Goal: Transaction & Acquisition: Register for event/course

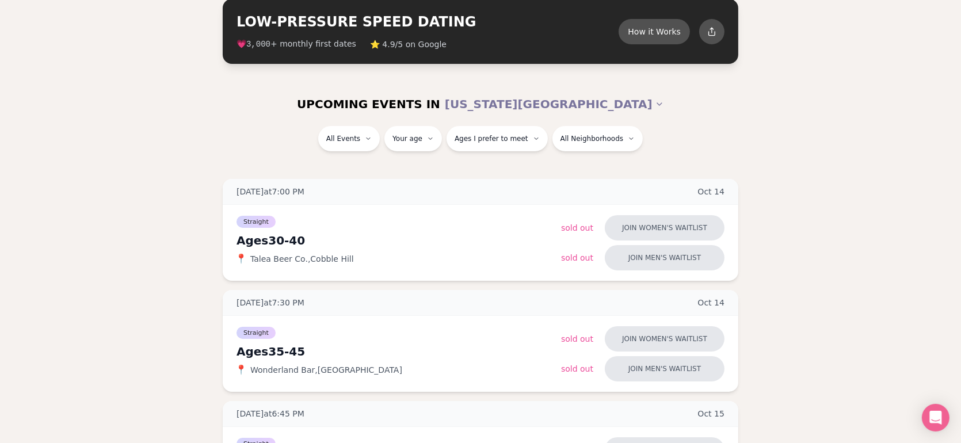
scroll to position [115, 0]
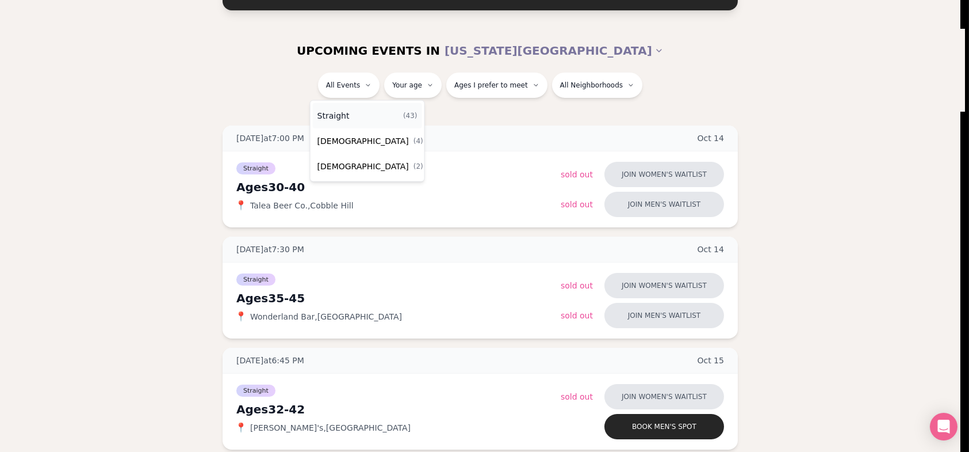
click at [352, 116] on div "Straight ( 43 )" at bounding box center [367, 115] width 109 height 25
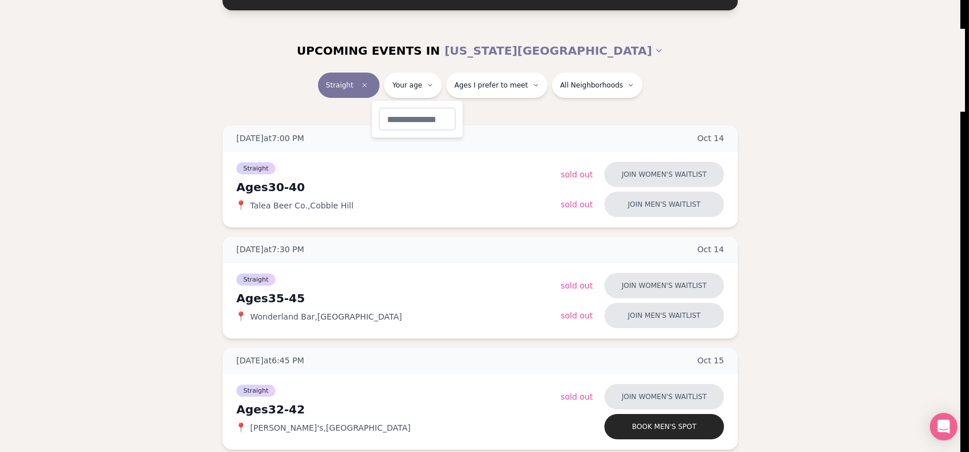
type input "**"
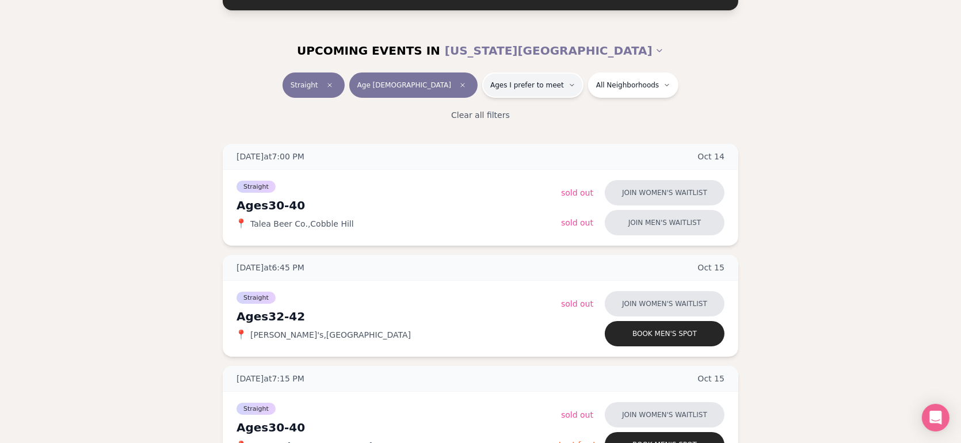
click at [490, 89] on span "Ages I prefer to meet" at bounding box center [527, 85] width 74 height 9
click at [478, 127] on span "Around my age" at bounding box center [494, 130] width 62 height 12
click at [456, 127] on button "Around my age" at bounding box center [451, 129] width 9 height 9
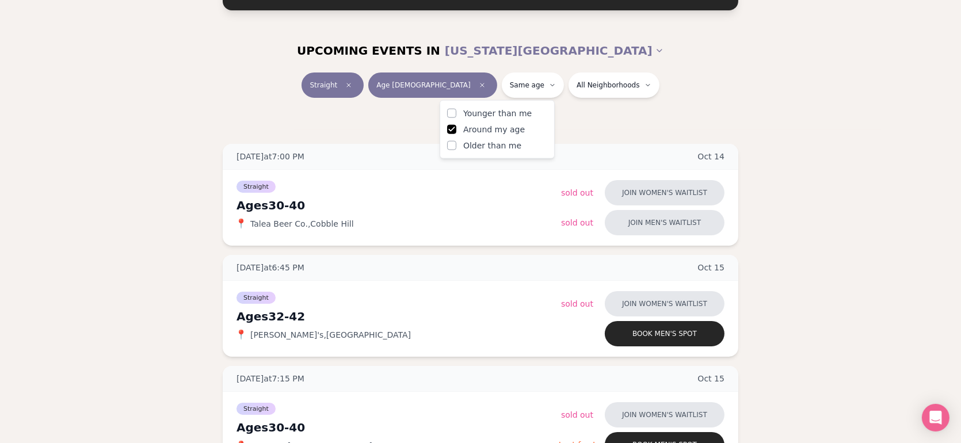
click at [633, 121] on div "Clear all filters" at bounding box center [480, 114] width 644 height 25
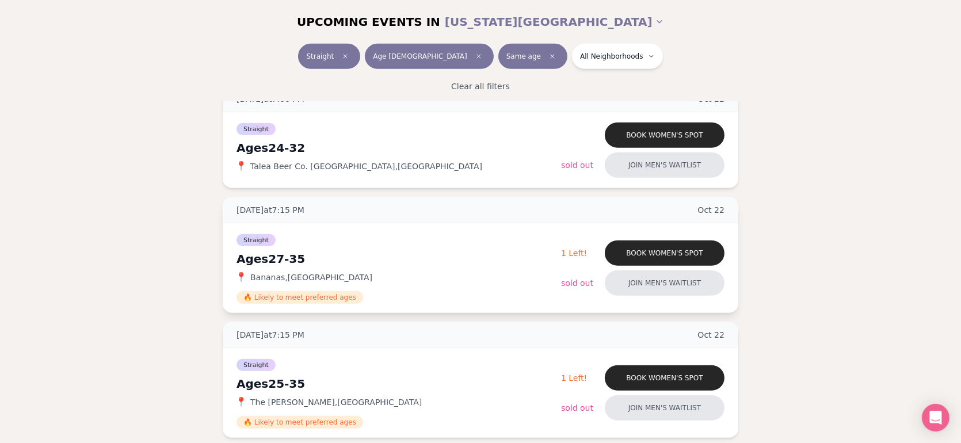
scroll to position [1151, 0]
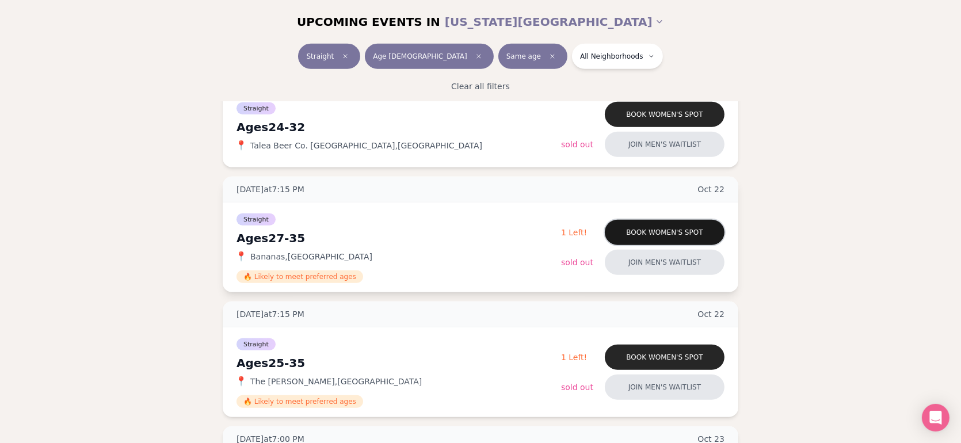
click at [690, 230] on button "Book women's spot" at bounding box center [665, 232] width 120 height 25
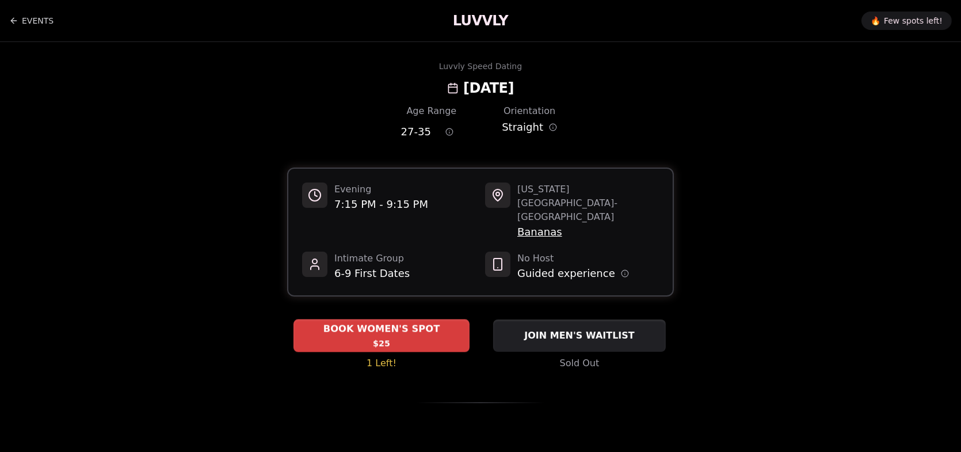
click at [388, 319] on div "BOOK WOMEN'S SPOT $25" at bounding box center [381, 335] width 176 height 32
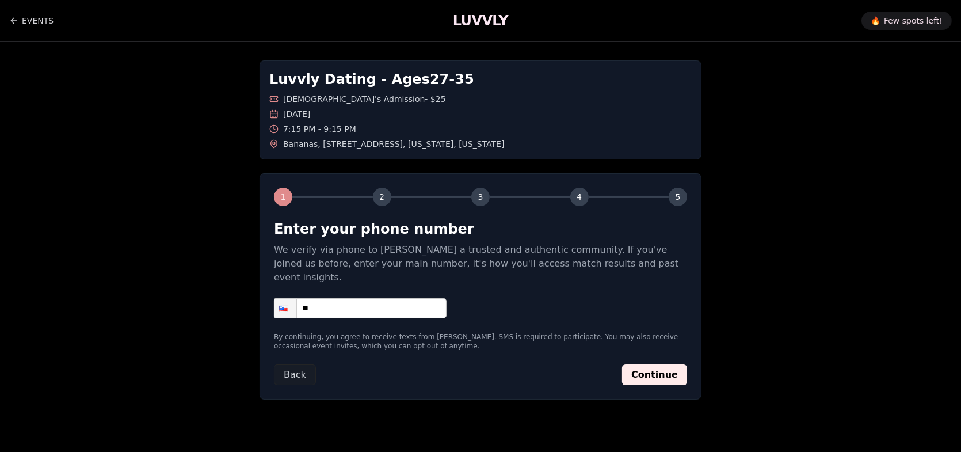
click at [395, 300] on input "**" at bounding box center [360, 308] width 173 height 20
type input "**********"
click at [643, 364] on button "Continue" at bounding box center [654, 374] width 65 height 21
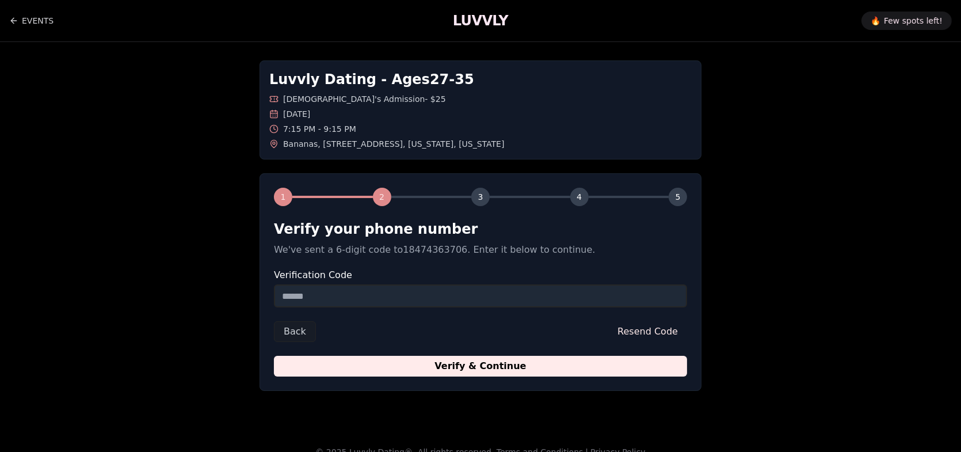
click at [502, 304] on input "Verification Code" at bounding box center [480, 295] width 413 height 23
type input "******"
click at [274, 356] on button "Verify & Continue" at bounding box center [480, 366] width 413 height 21
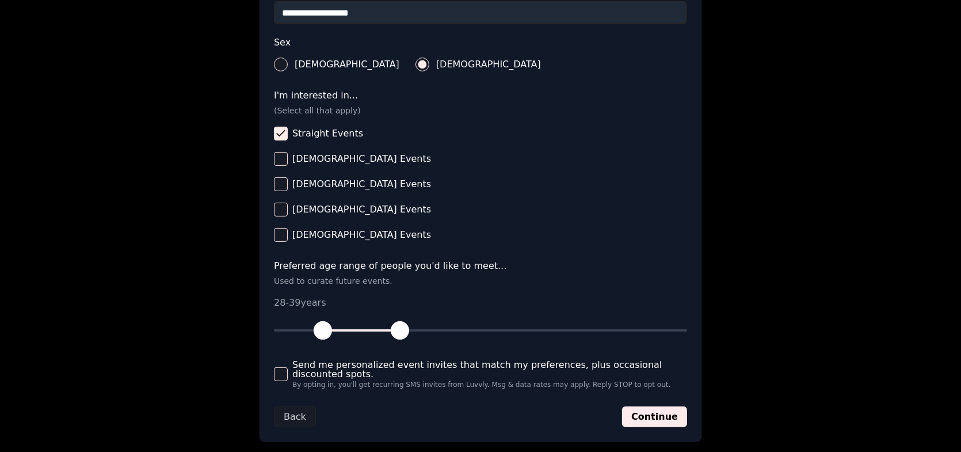
scroll to position [403, 0]
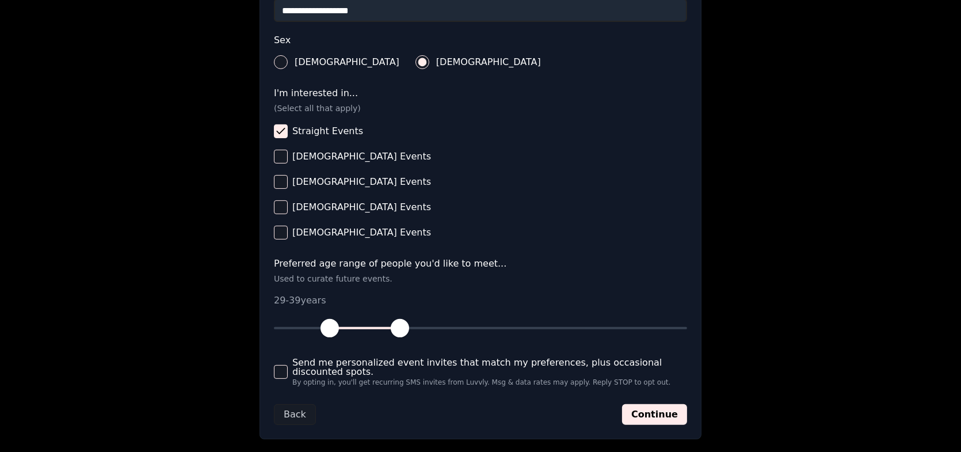
click at [333, 327] on span "button" at bounding box center [329, 328] width 18 height 18
click at [392, 333] on span "button" at bounding box center [393, 328] width 18 height 18
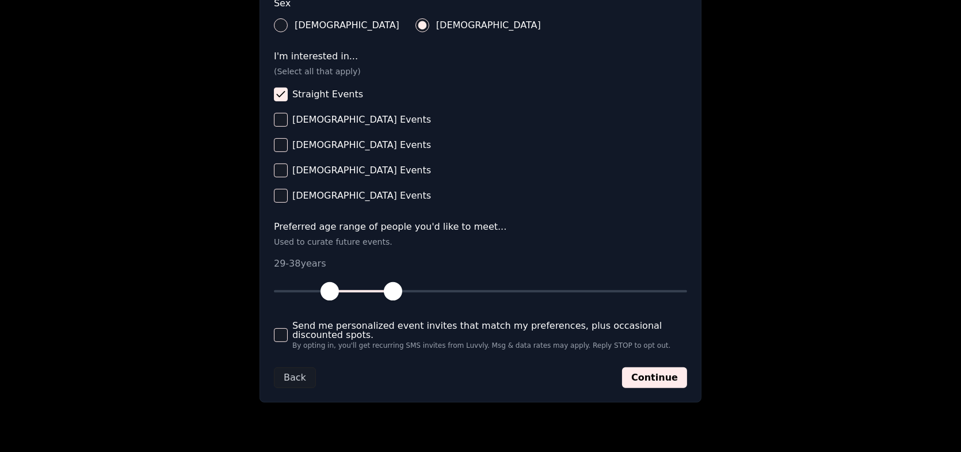
scroll to position [460, 0]
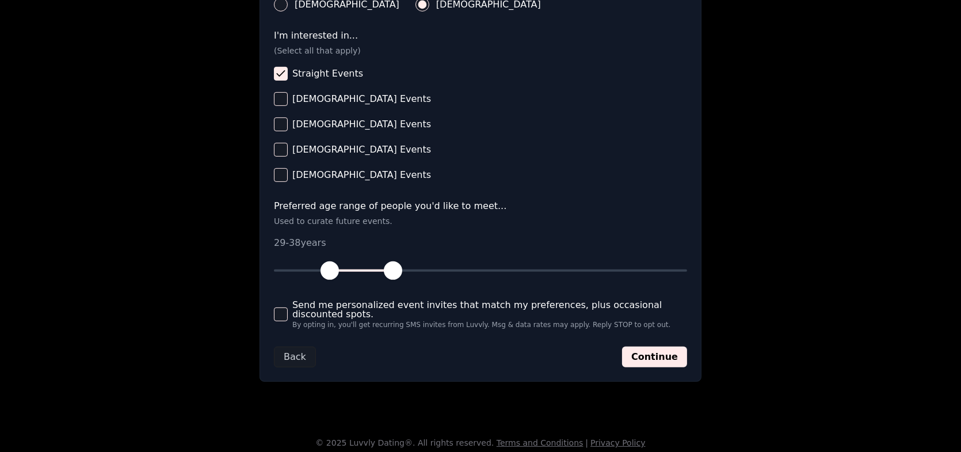
click at [283, 311] on button "Send me personalized event invites that match my preferences, plus occasional d…" at bounding box center [281, 314] width 14 height 14
click at [687, 358] on div "**********" at bounding box center [480, 47] width 442 height 669
click at [661, 361] on button "Continue" at bounding box center [654, 356] width 65 height 21
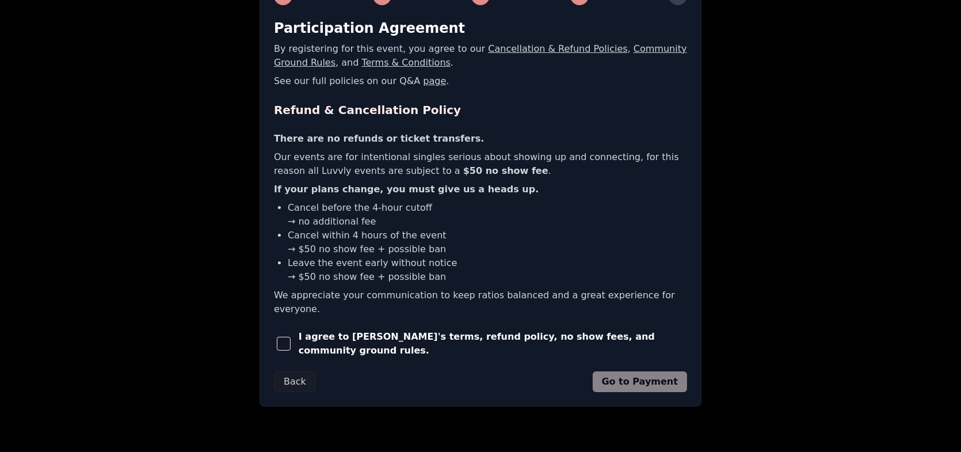
scroll to position [214, 0]
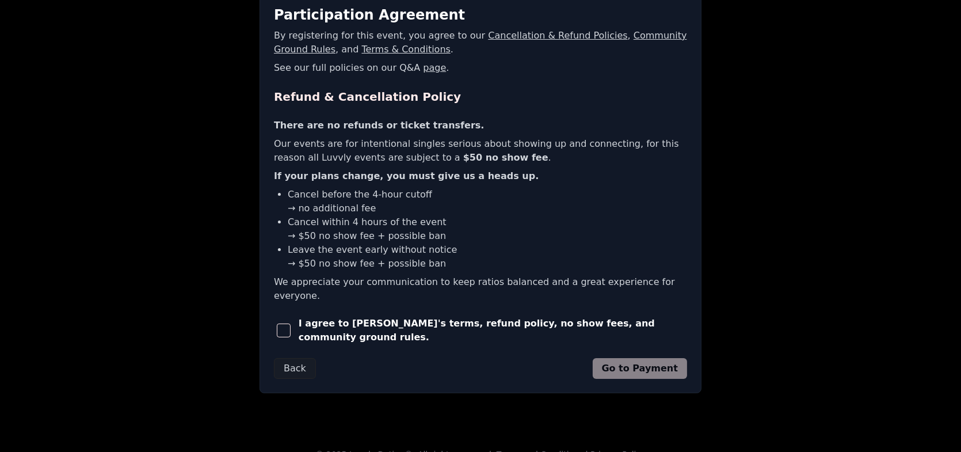
click at [425, 321] on div "I agree to [PERSON_NAME]'s terms, refund policy, no show fees, and community gr…" at bounding box center [480, 330] width 413 height 28
click at [291, 323] on span "button" at bounding box center [284, 330] width 14 height 14
click at [609, 358] on button "Go to Payment" at bounding box center [640, 368] width 95 height 21
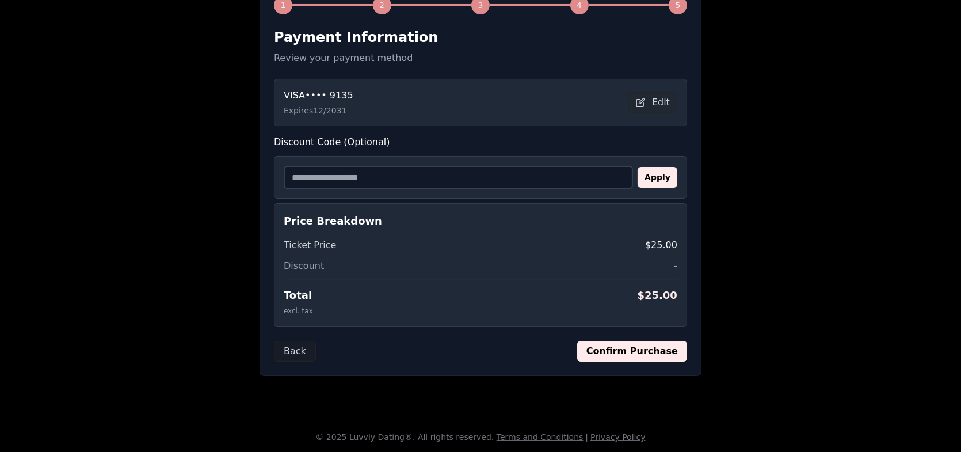
scroll to position [190, 0]
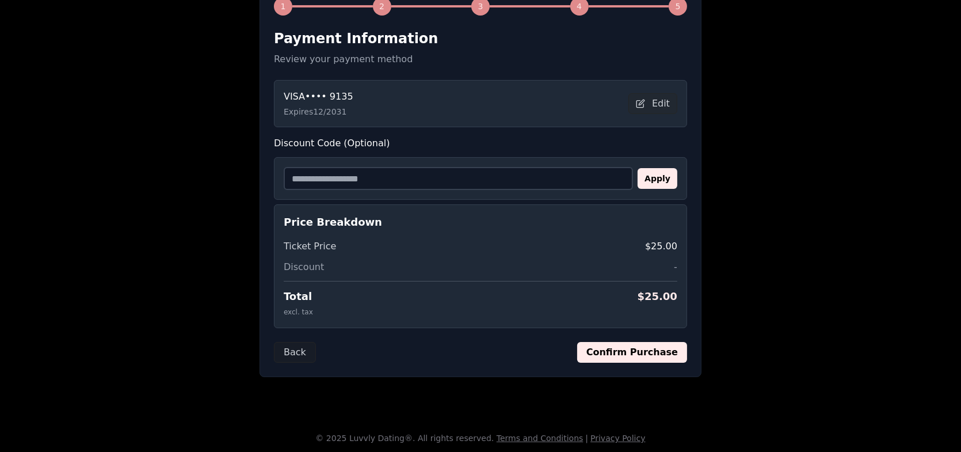
click at [635, 352] on button "Confirm Purchase" at bounding box center [632, 352] width 110 height 21
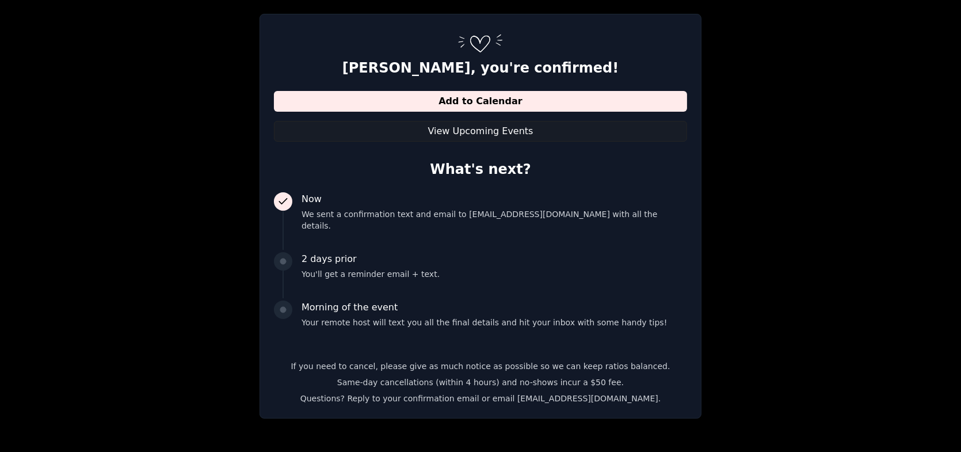
scroll to position [190, 0]
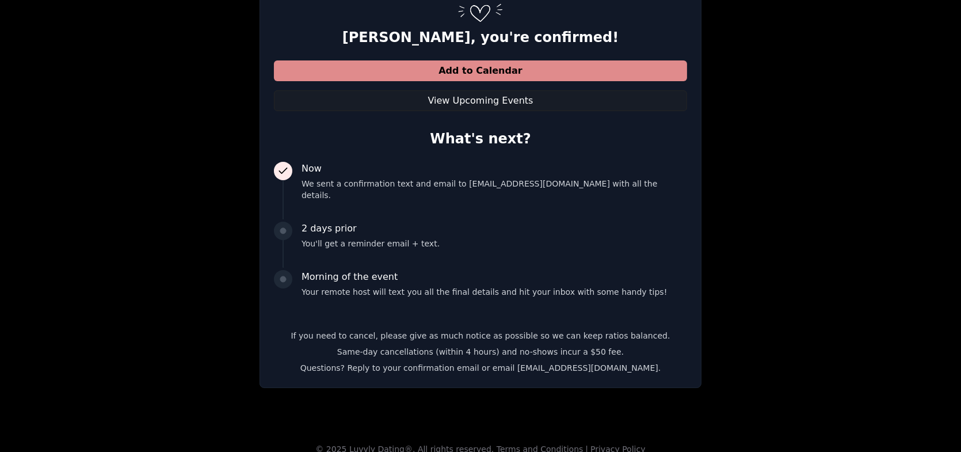
click at [534, 65] on button "Add to Calendar" at bounding box center [480, 70] width 413 height 21
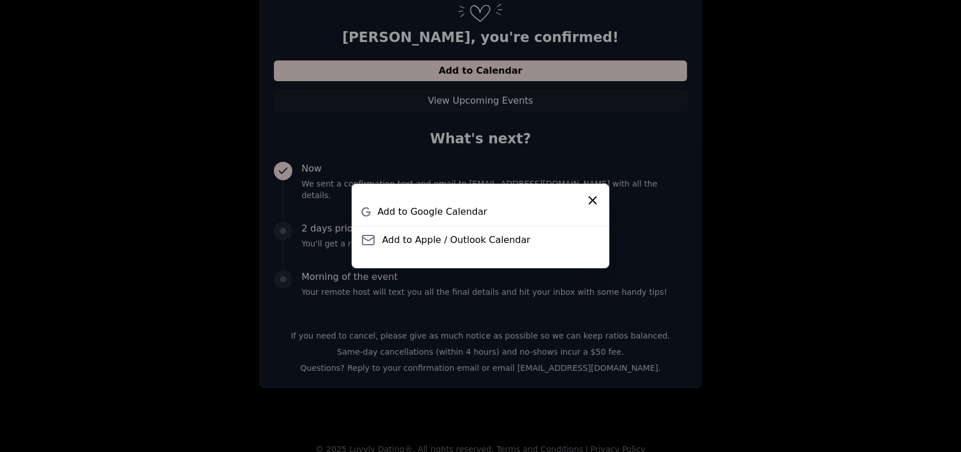
click at [587, 200] on icon "Close" at bounding box center [593, 200] width 14 height 14
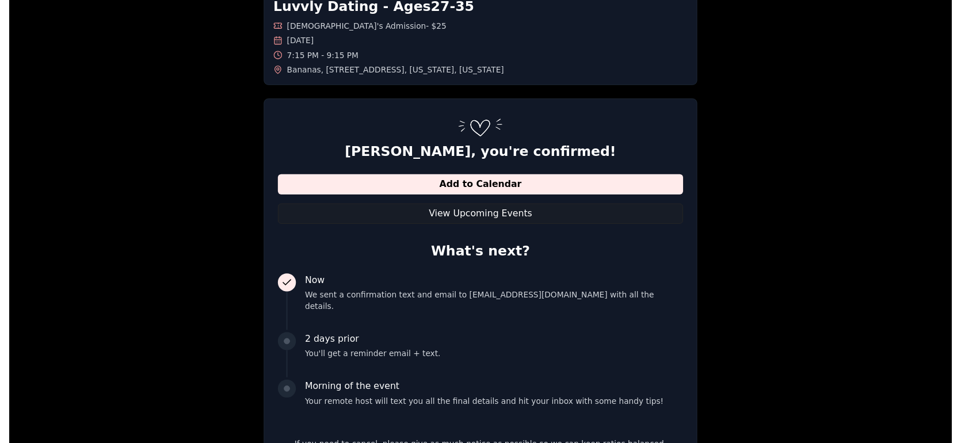
scroll to position [0, 0]
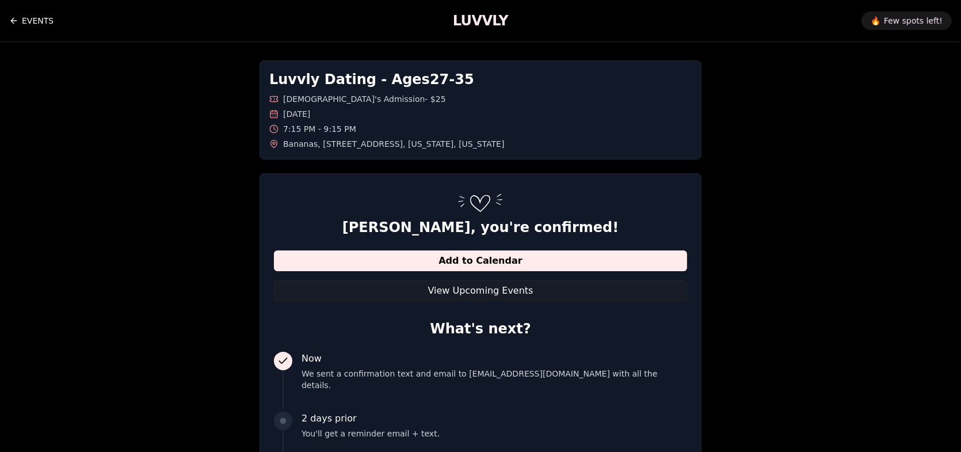
click at [31, 21] on link "EVENTS" at bounding box center [31, 20] width 44 height 23
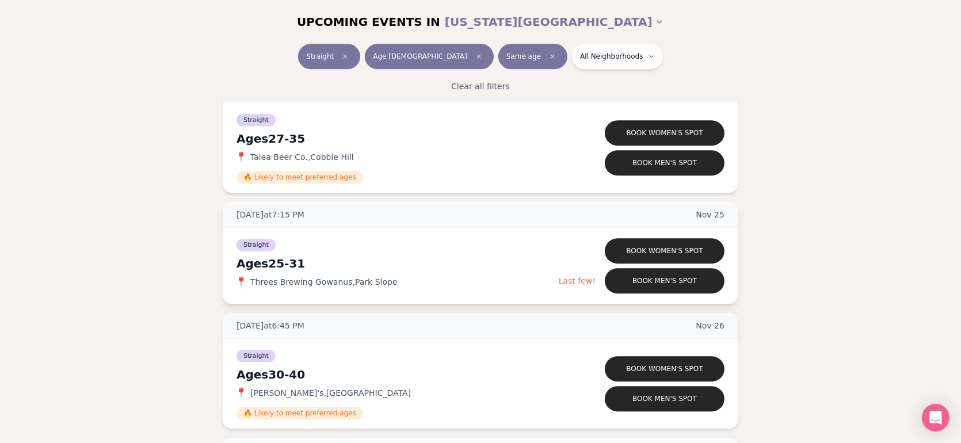
scroll to position [3855, 0]
